Goal: Navigation & Orientation: Find specific page/section

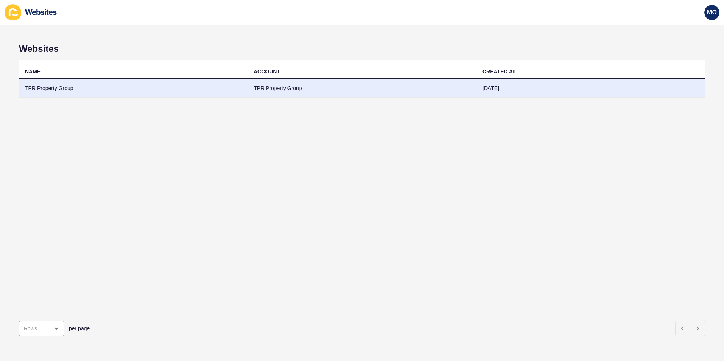
click at [33, 88] on td "TPR Property Group" at bounding box center [133, 88] width 229 height 19
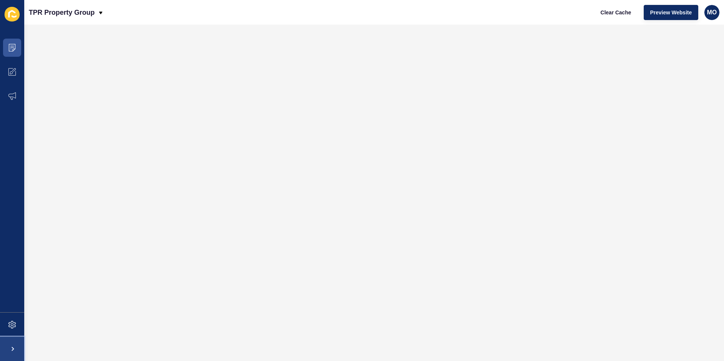
click at [14, 349] on span at bounding box center [12, 349] width 24 height 24
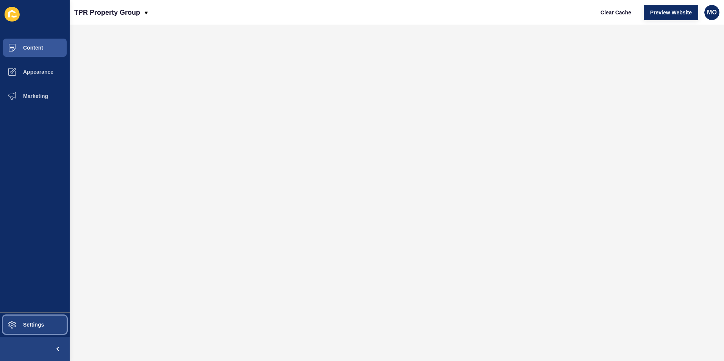
click at [34, 323] on span "Settings" at bounding box center [21, 325] width 45 height 6
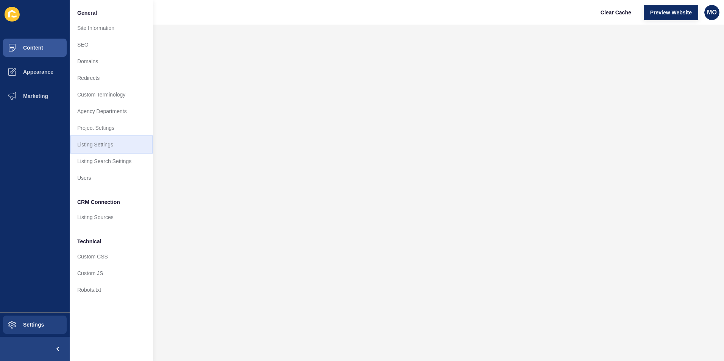
click at [82, 144] on link "Listing Settings" at bounding box center [111, 144] width 83 height 17
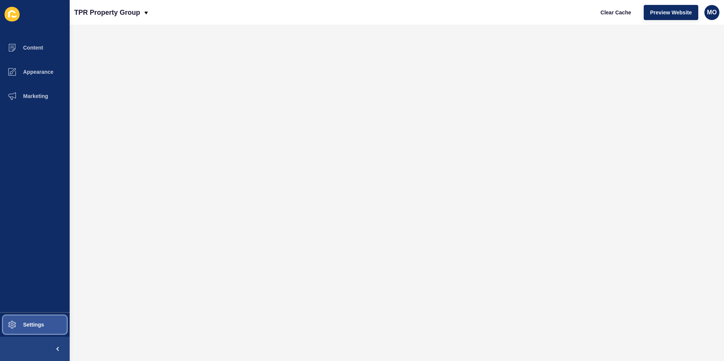
click at [26, 322] on span "Settings" at bounding box center [21, 325] width 45 height 6
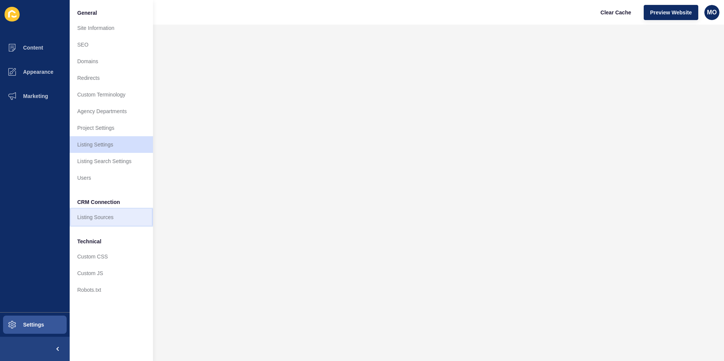
click at [100, 218] on link "Listing Sources" at bounding box center [111, 217] width 83 height 17
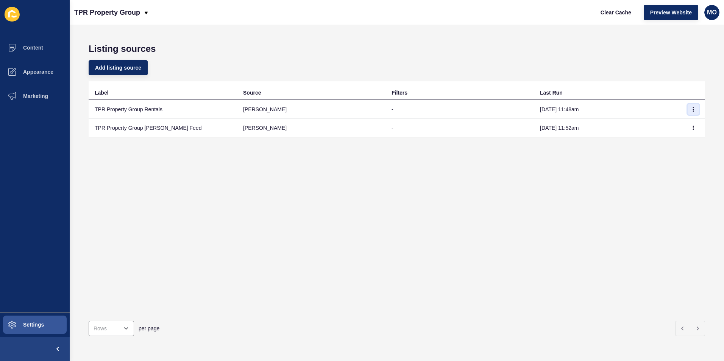
click at [692, 110] on icon "button" at bounding box center [694, 109] width 5 height 5
click at [692, 129] on icon "button" at bounding box center [694, 128] width 5 height 5
click at [21, 325] on span "Settings" at bounding box center [21, 325] width 45 height 6
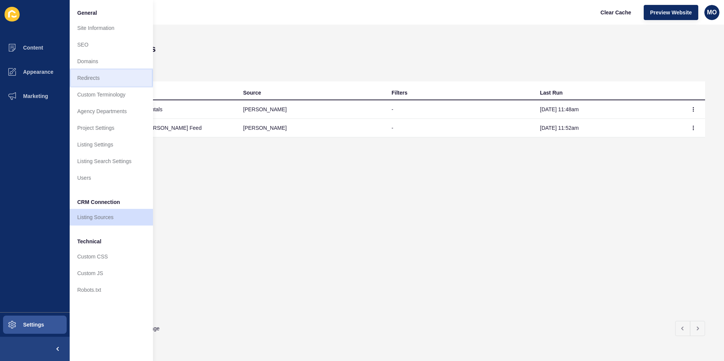
click at [95, 75] on link "Redirects" at bounding box center [111, 78] width 83 height 17
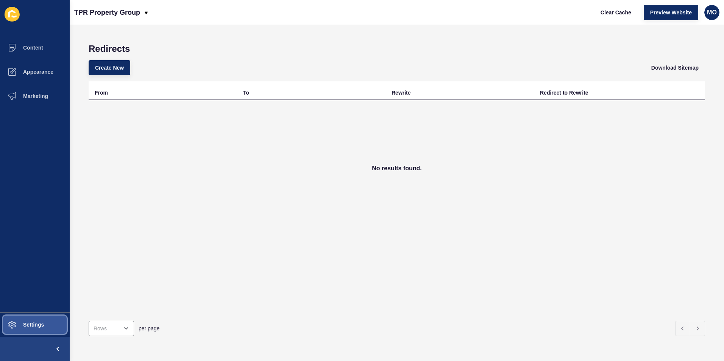
click at [29, 325] on span "Settings" at bounding box center [21, 325] width 45 height 6
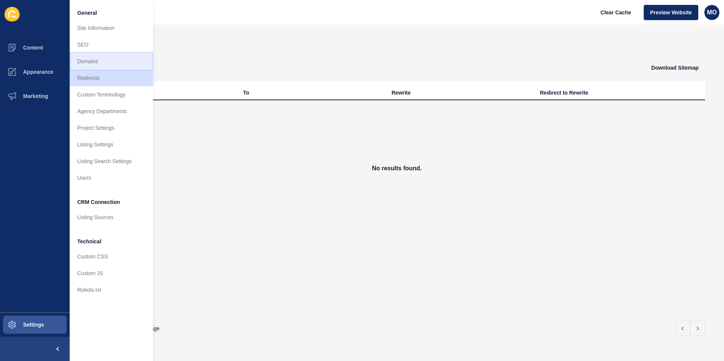
click at [90, 61] on link "Domains" at bounding box center [111, 61] width 83 height 17
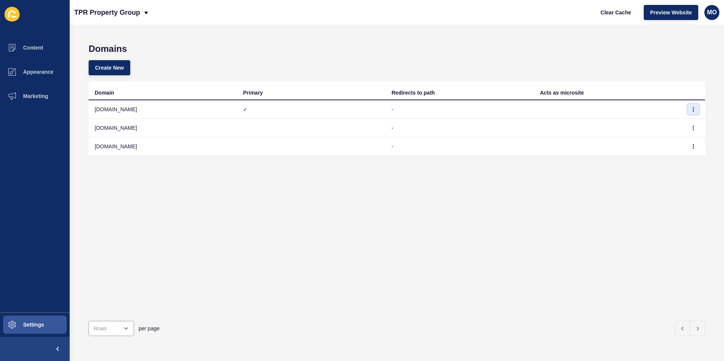
click at [692, 111] on icon "button" at bounding box center [694, 109] width 5 height 5
click at [33, 323] on span "Settings" at bounding box center [21, 325] width 45 height 6
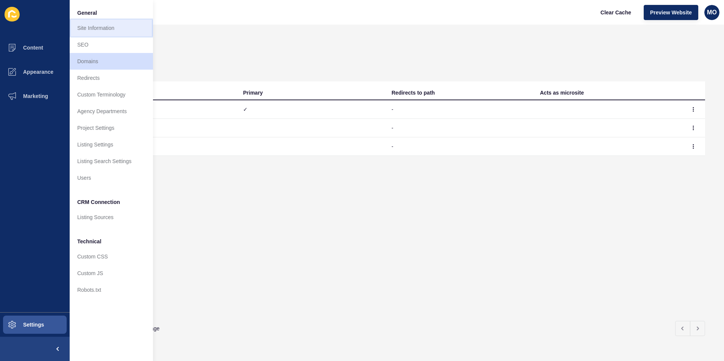
click at [94, 26] on link "Site Information" at bounding box center [111, 28] width 83 height 17
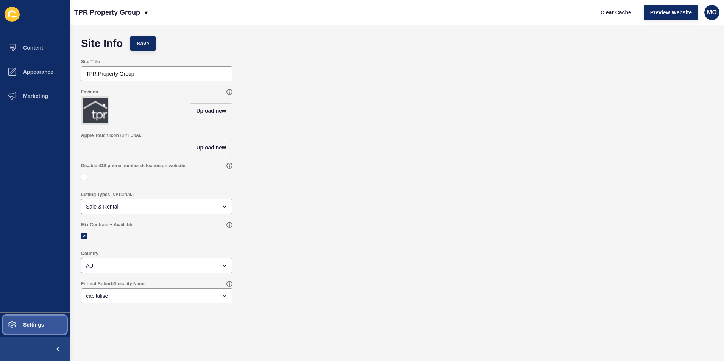
click at [17, 321] on span at bounding box center [12, 325] width 24 height 24
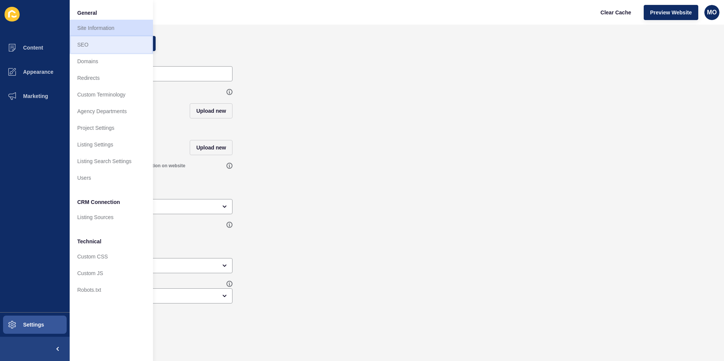
click at [77, 43] on link "SEO" at bounding box center [111, 44] width 83 height 17
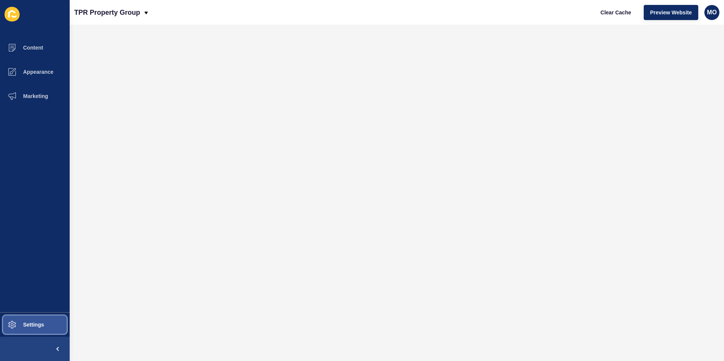
click at [27, 322] on span "Settings" at bounding box center [21, 325] width 45 height 6
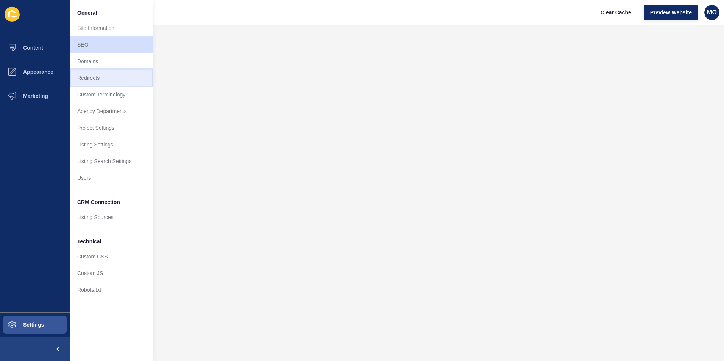
click at [91, 78] on link "Redirects" at bounding box center [111, 78] width 83 height 17
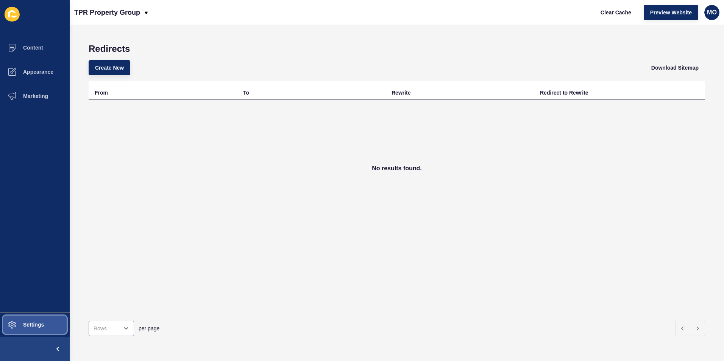
click at [26, 325] on span "Settings" at bounding box center [21, 325] width 45 height 6
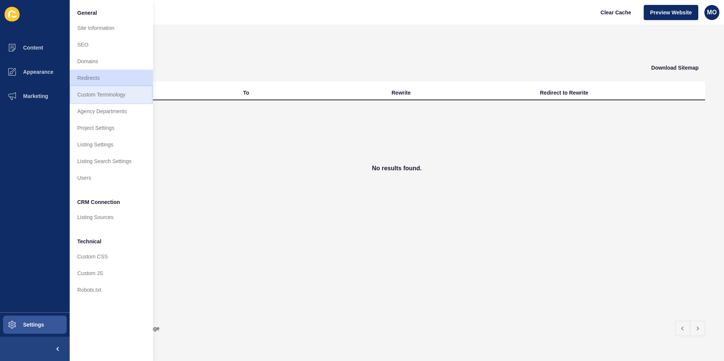
click at [103, 95] on link "Custom Terminology" at bounding box center [111, 94] width 83 height 17
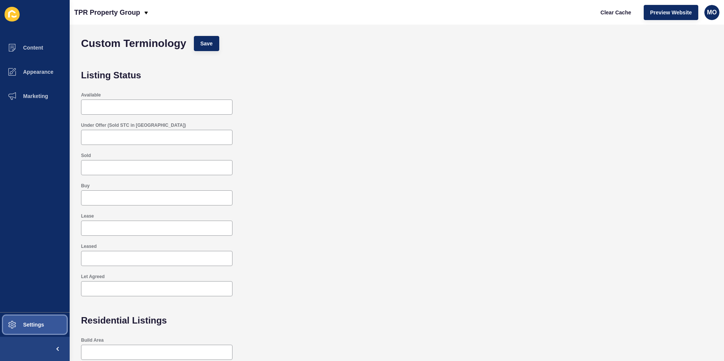
click at [45, 325] on button "Settings" at bounding box center [35, 325] width 70 height 24
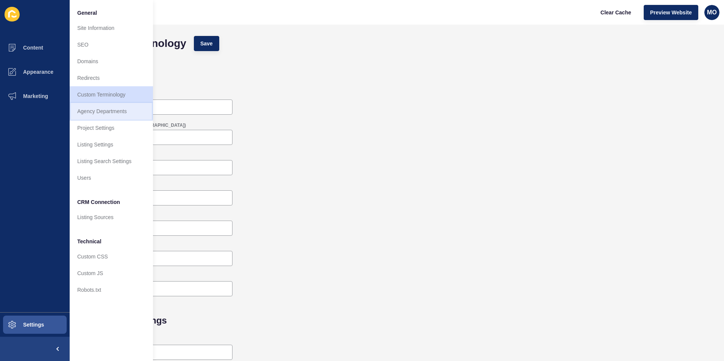
click at [105, 112] on link "Agency Departments" at bounding box center [111, 111] width 83 height 17
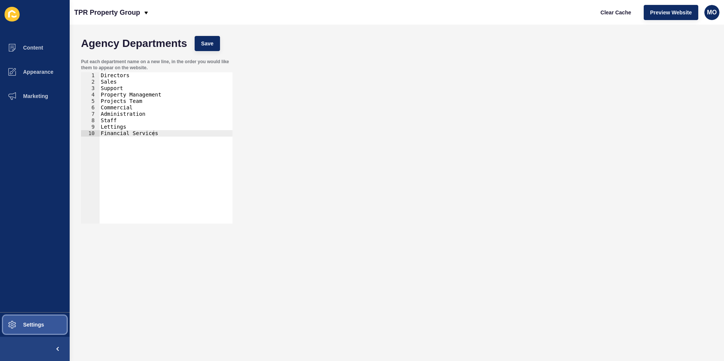
click at [26, 323] on span "Settings" at bounding box center [21, 325] width 45 height 6
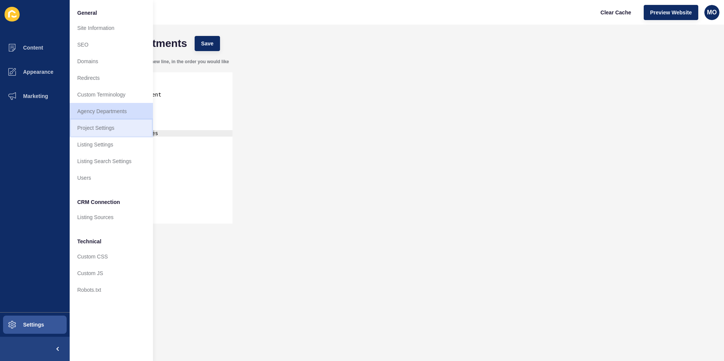
click at [86, 126] on link "Project Settings" at bounding box center [111, 128] width 83 height 17
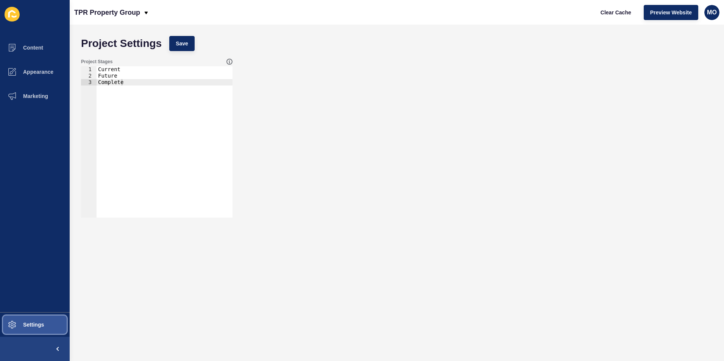
click at [26, 325] on span "Settings" at bounding box center [21, 325] width 45 height 6
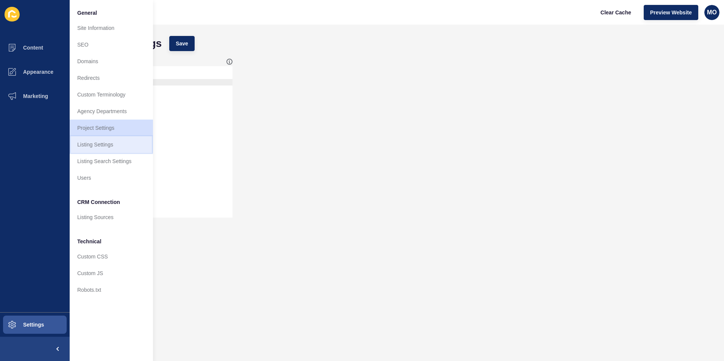
click at [89, 141] on link "Listing Settings" at bounding box center [111, 144] width 83 height 17
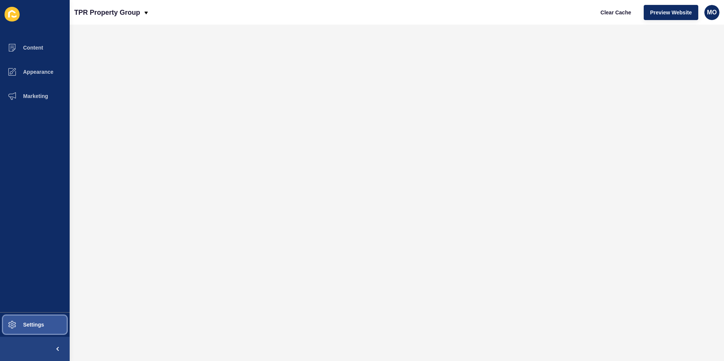
click at [24, 320] on span at bounding box center [12, 325] width 24 height 24
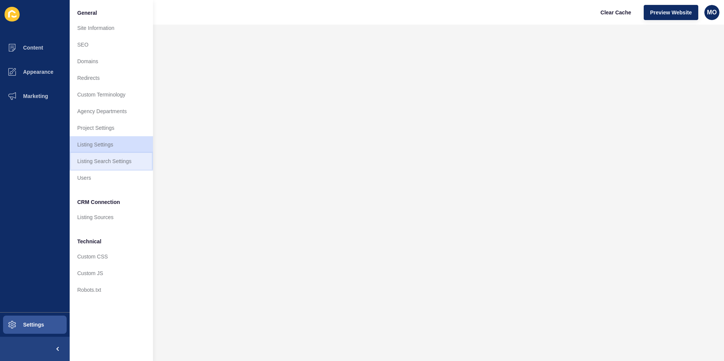
click at [99, 163] on link "Listing Search Settings" at bounding box center [111, 161] width 83 height 17
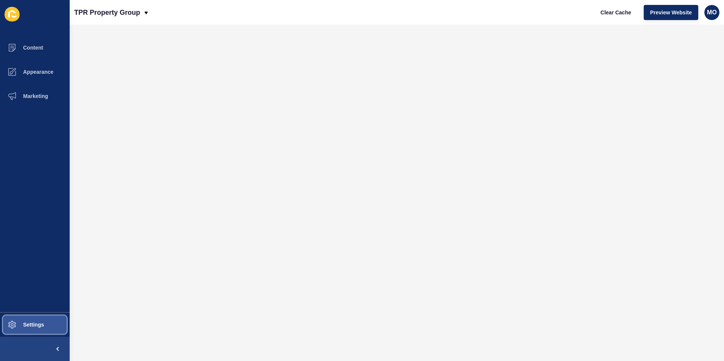
click at [25, 325] on span "Settings" at bounding box center [21, 325] width 45 height 6
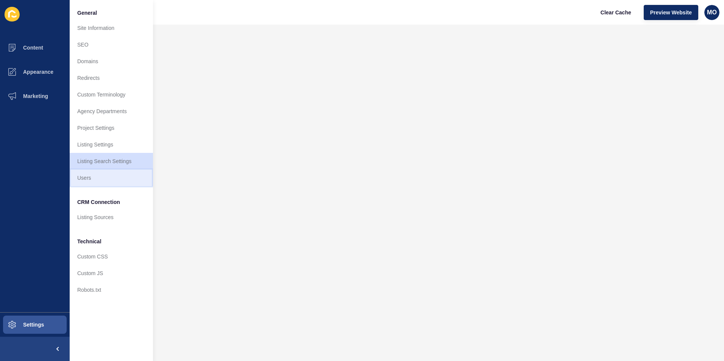
click at [86, 181] on link "Users" at bounding box center [111, 178] width 83 height 17
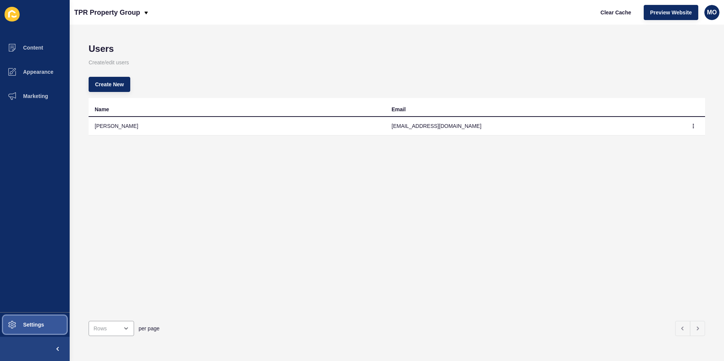
click at [38, 324] on span "Settings" at bounding box center [21, 325] width 45 height 6
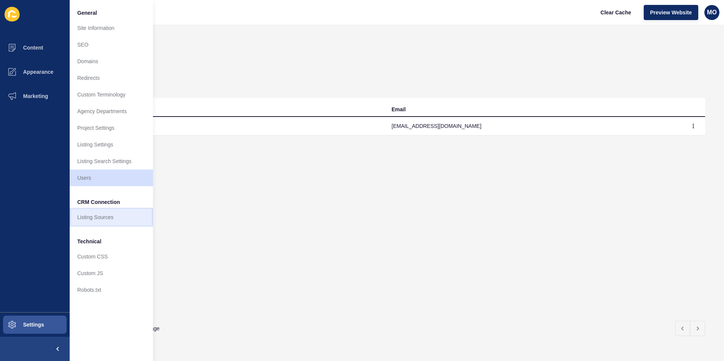
click at [101, 214] on link "Listing Sources" at bounding box center [111, 217] width 83 height 17
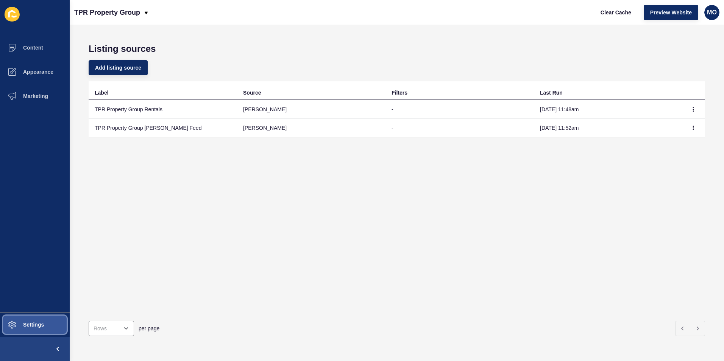
click at [39, 326] on span "Settings" at bounding box center [21, 325] width 45 height 6
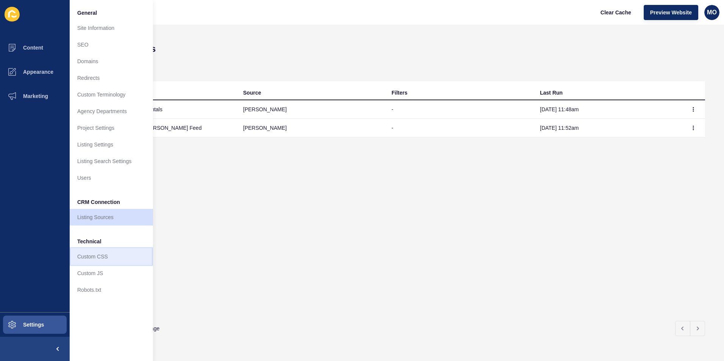
click at [93, 258] on link "Custom CSS" at bounding box center [111, 257] width 83 height 17
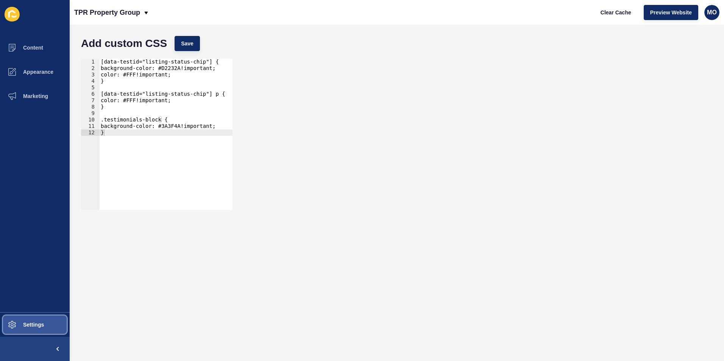
click at [29, 323] on span "Settings" at bounding box center [21, 325] width 45 height 6
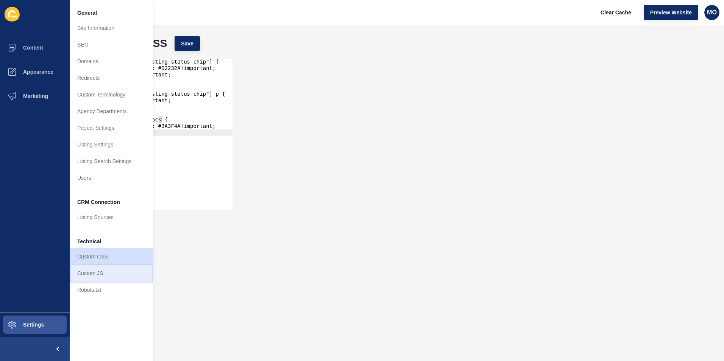
click at [81, 272] on link "Custom JS" at bounding box center [111, 273] width 83 height 17
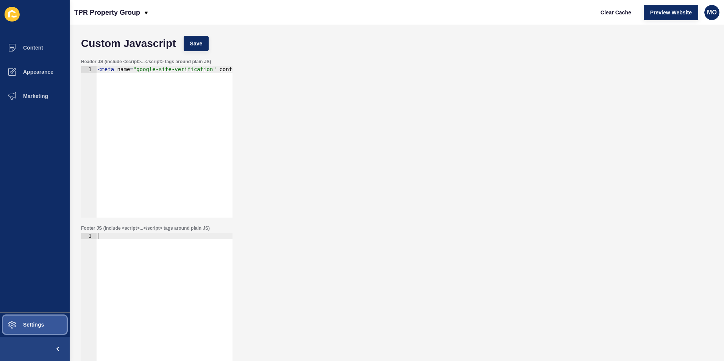
click at [27, 327] on span "Settings" at bounding box center [21, 325] width 45 height 6
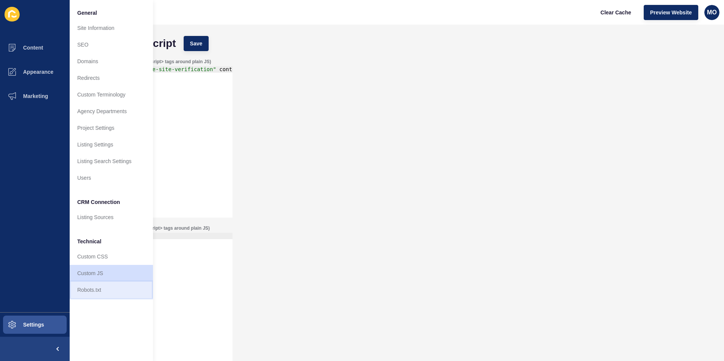
click at [97, 286] on link "Robots.txt" at bounding box center [111, 290] width 83 height 17
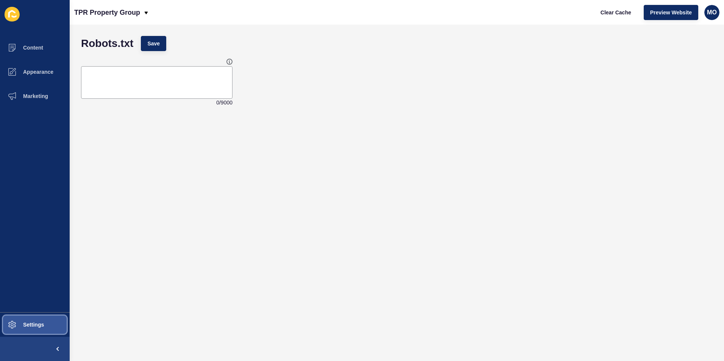
click at [36, 322] on button "Settings" at bounding box center [35, 325] width 70 height 24
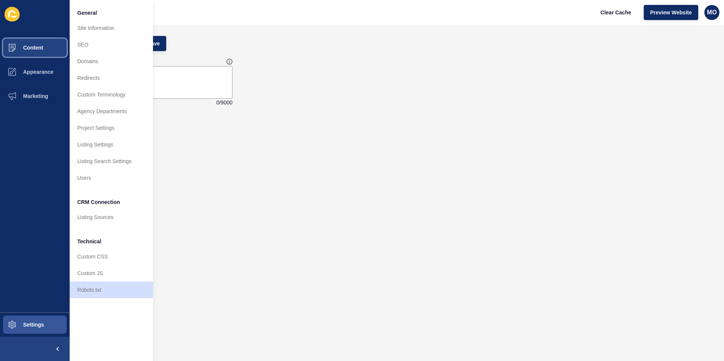
click at [27, 45] on span "Content" at bounding box center [21, 48] width 44 height 6
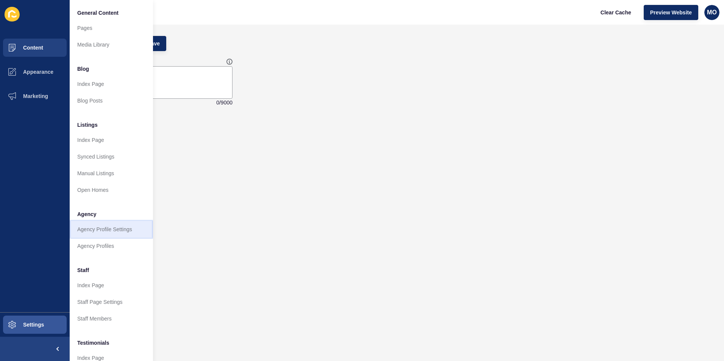
click at [93, 231] on link "Agency Profile Settings" at bounding box center [111, 229] width 83 height 17
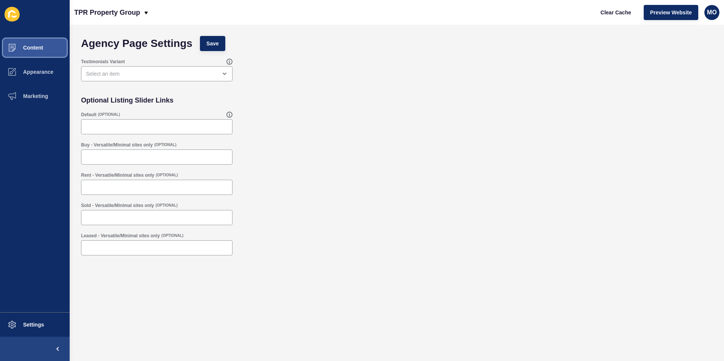
click at [34, 48] on span "Content" at bounding box center [21, 48] width 44 height 6
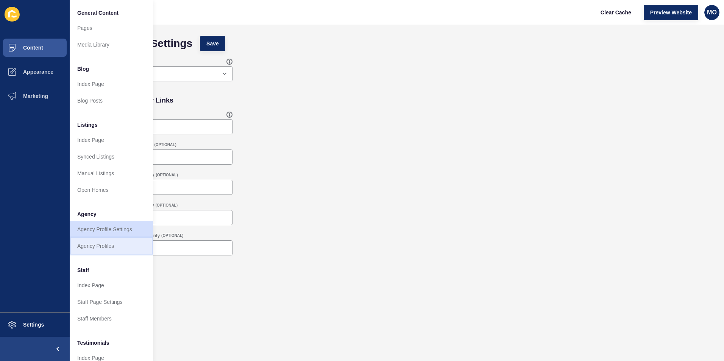
click at [85, 245] on link "Agency Profiles" at bounding box center [111, 246] width 83 height 17
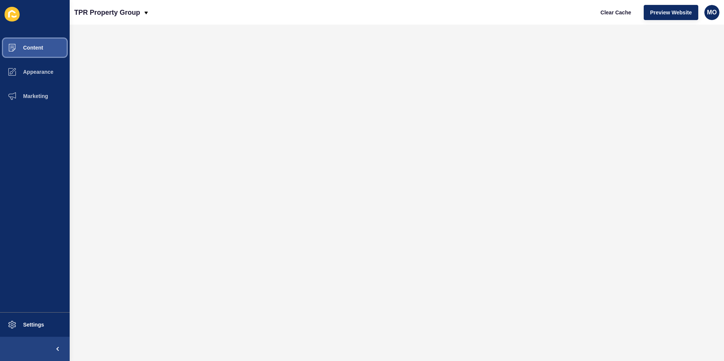
click at [34, 47] on span "Content" at bounding box center [21, 48] width 44 height 6
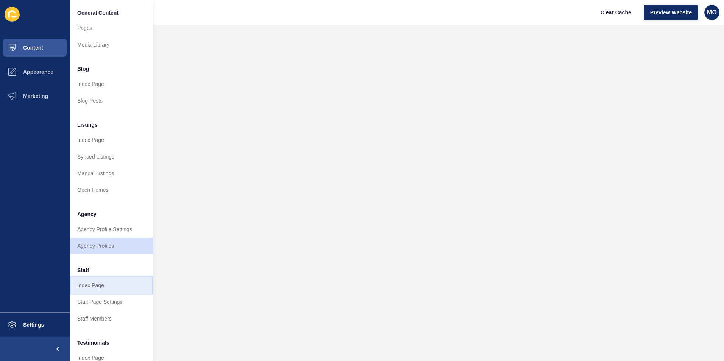
click at [90, 287] on link "Index Page" at bounding box center [111, 285] width 83 height 17
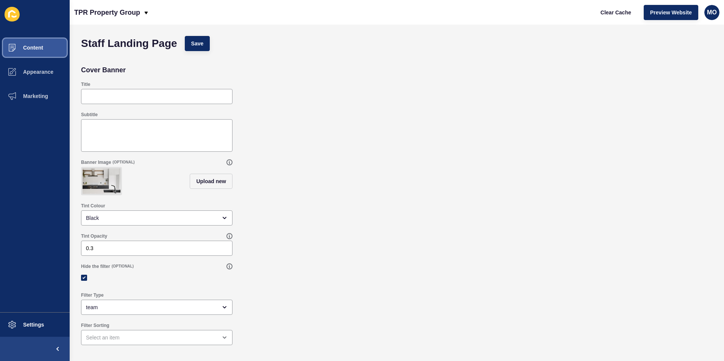
click at [30, 48] on span "Content" at bounding box center [21, 48] width 44 height 6
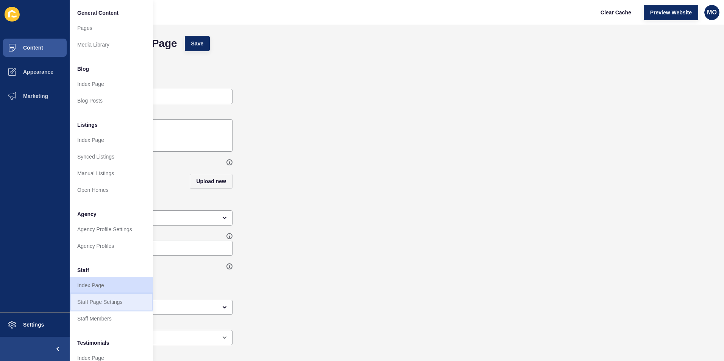
click at [89, 305] on link "Staff Page Settings" at bounding box center [111, 302] width 83 height 17
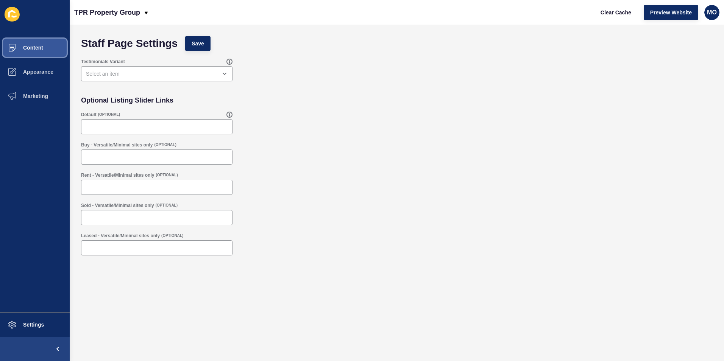
click at [26, 46] on span "Content" at bounding box center [21, 48] width 44 height 6
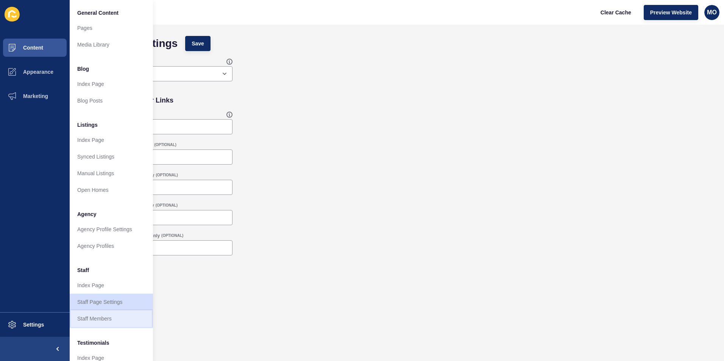
click at [101, 320] on link "Staff Members" at bounding box center [111, 319] width 83 height 17
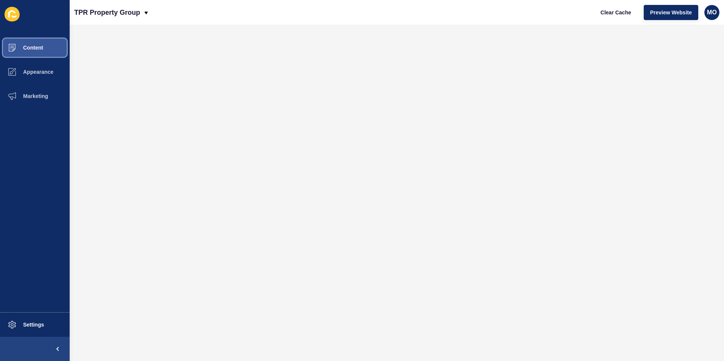
click at [30, 46] on span "Content" at bounding box center [21, 48] width 44 height 6
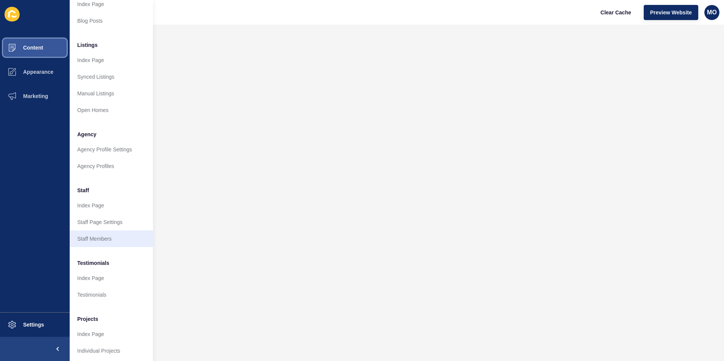
scroll to position [88, 0]
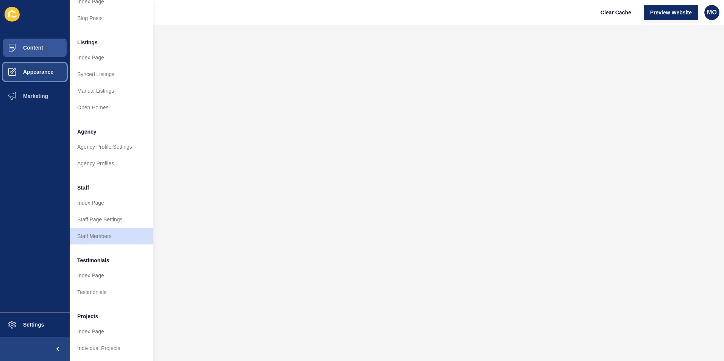
click at [47, 72] on span "Appearance" at bounding box center [26, 72] width 55 height 6
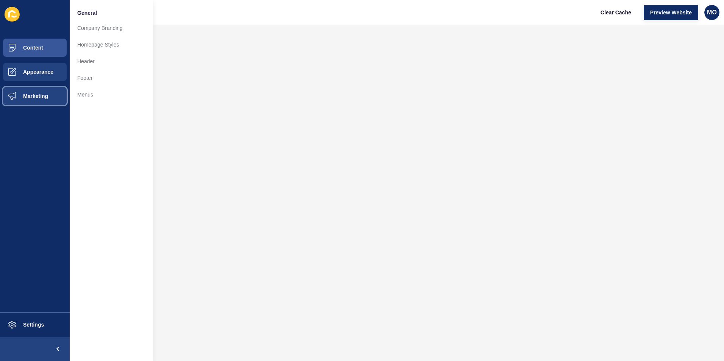
click at [33, 100] on button "Marketing" at bounding box center [35, 96] width 70 height 24
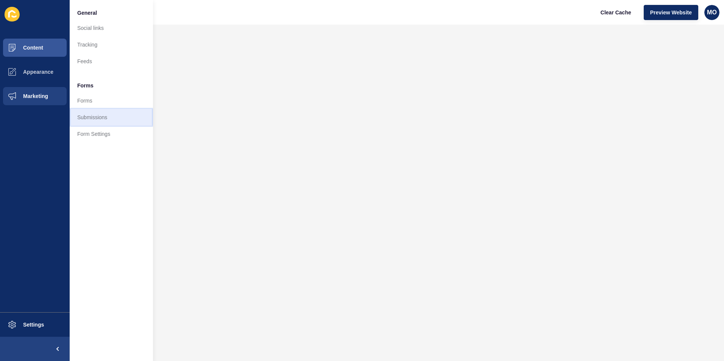
click at [86, 116] on link "Submissions" at bounding box center [111, 117] width 83 height 17
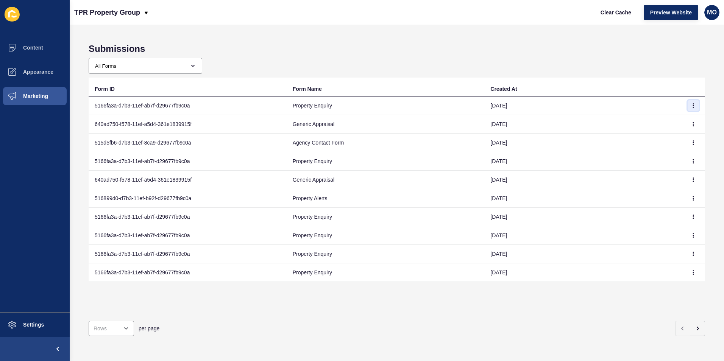
click at [694, 104] on icon "button" at bounding box center [694, 106] width 0 height 4
click at [30, 42] on button "Content" at bounding box center [35, 48] width 70 height 24
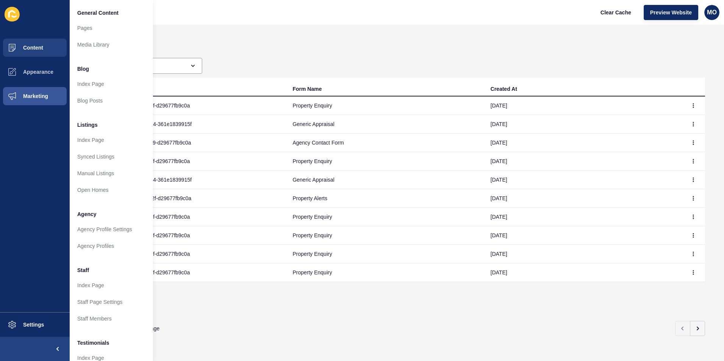
click at [11, 14] on icon at bounding box center [12, 14] width 15 height 15
click at [23, 45] on span "Content" at bounding box center [21, 48] width 44 height 6
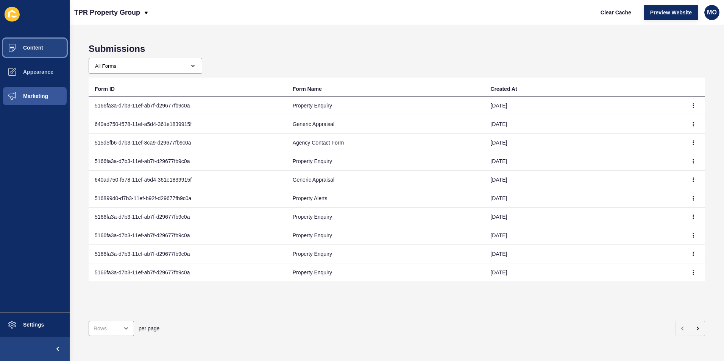
click at [23, 45] on span "Content" at bounding box center [21, 48] width 44 height 6
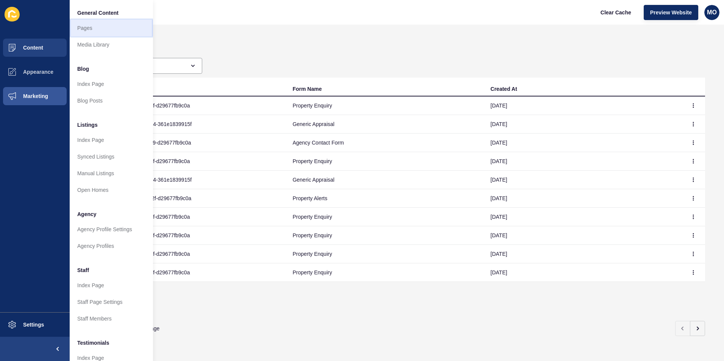
click at [100, 25] on link "Pages" at bounding box center [111, 28] width 83 height 17
